Goal: Information Seeking & Learning: Understand process/instructions

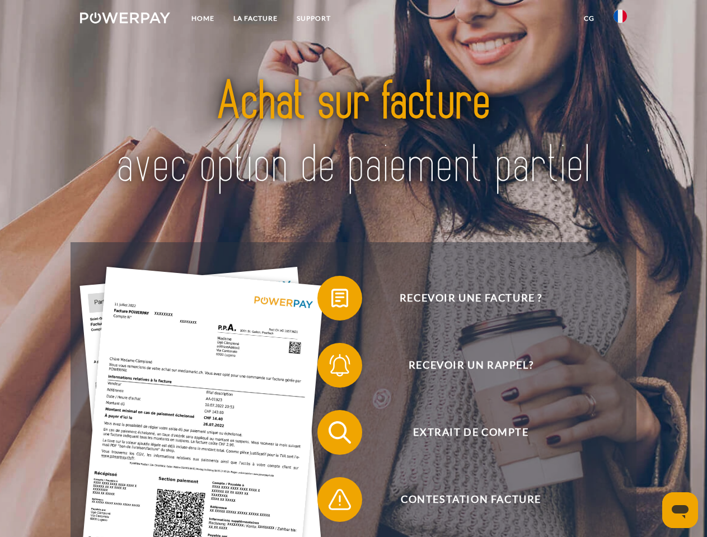
click at [125, 20] on img at bounding box center [125, 17] width 90 height 11
click at [620, 20] on img at bounding box center [620, 16] width 13 height 13
click at [589, 18] on link "CG" at bounding box center [589, 18] width 30 height 20
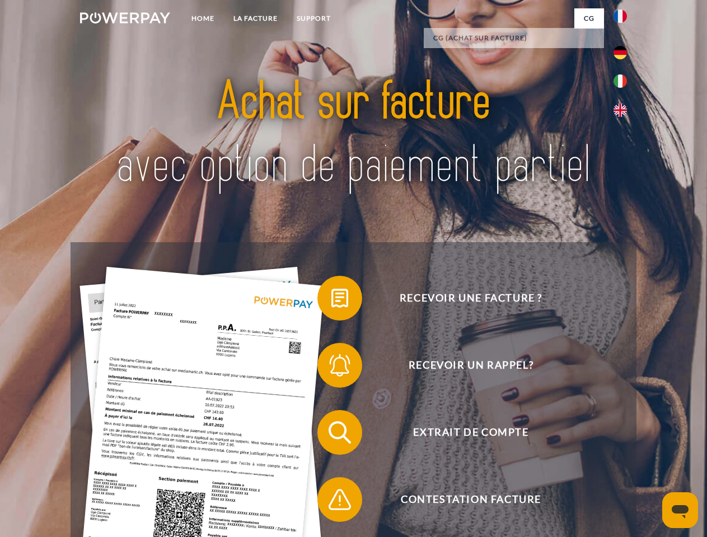
click at [331, 301] on span at bounding box center [323, 298] width 56 height 56
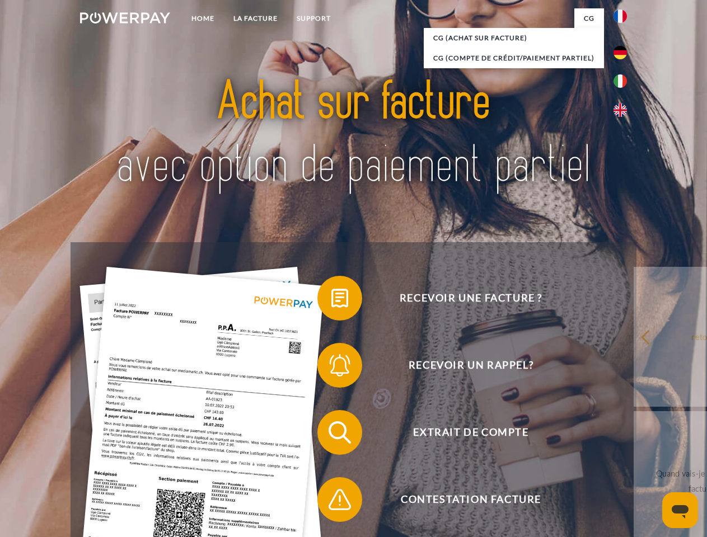
click at [331, 368] on span at bounding box center [323, 366] width 56 height 56
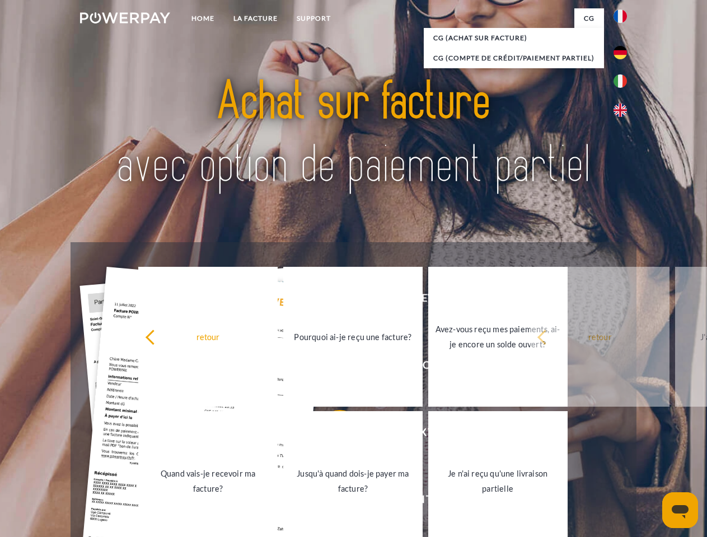
click at [331, 435] on link "Jusqu'à quand dois-je payer ma facture?" at bounding box center [352, 481] width 139 height 140
click at [331, 502] on span at bounding box center [323, 500] width 56 height 56
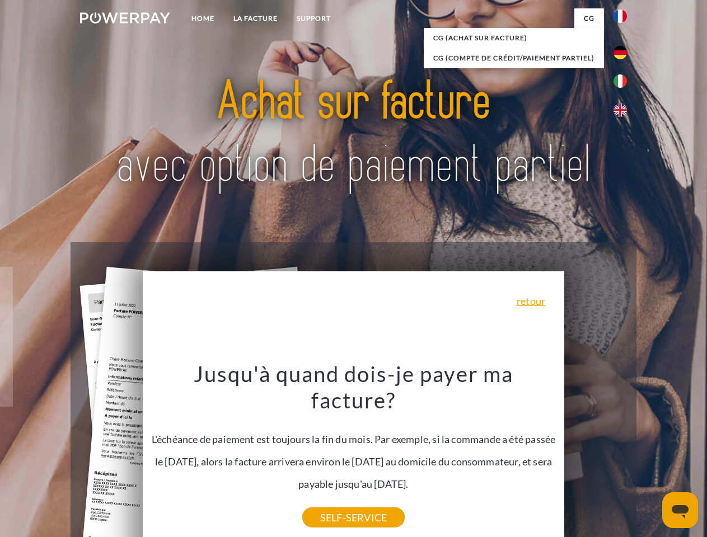
click at [680, 511] on icon "Ouvrir la fenêtre de messagerie" at bounding box center [680, 511] width 17 height 13
